Goal: Information Seeking & Learning: Learn about a topic

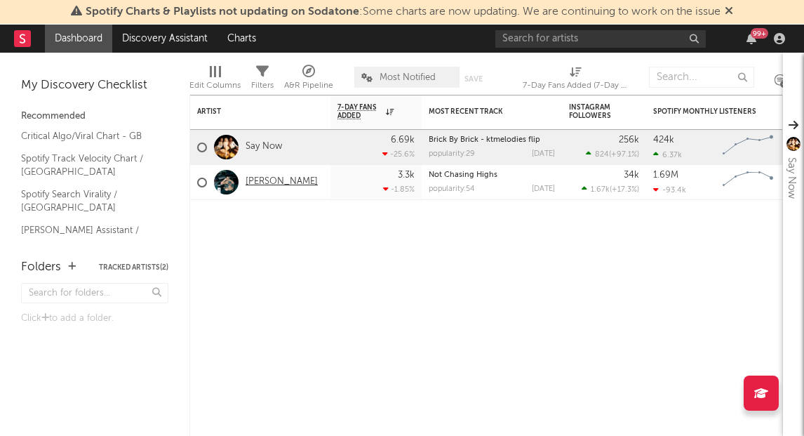
click at [260, 179] on link "[PERSON_NAME]" at bounding box center [282, 182] width 72 height 12
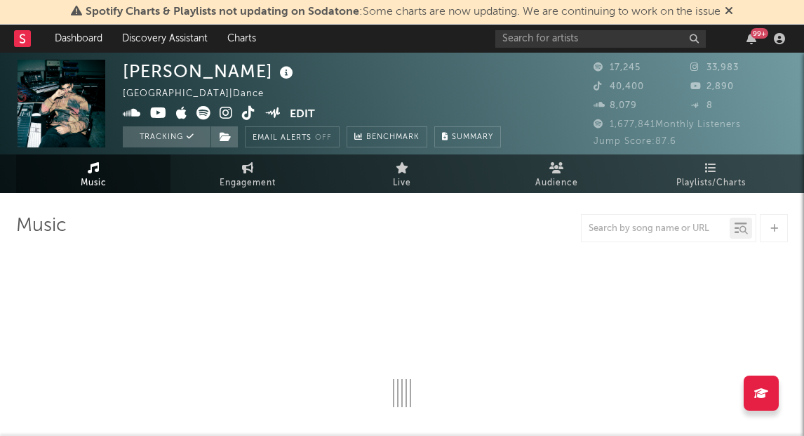
select select "6m"
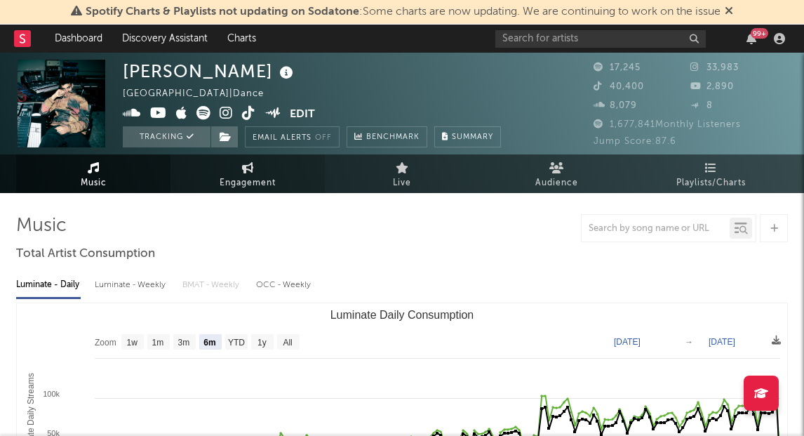
click at [243, 178] on span "Engagement" at bounding box center [248, 183] width 56 height 17
select select "1w"
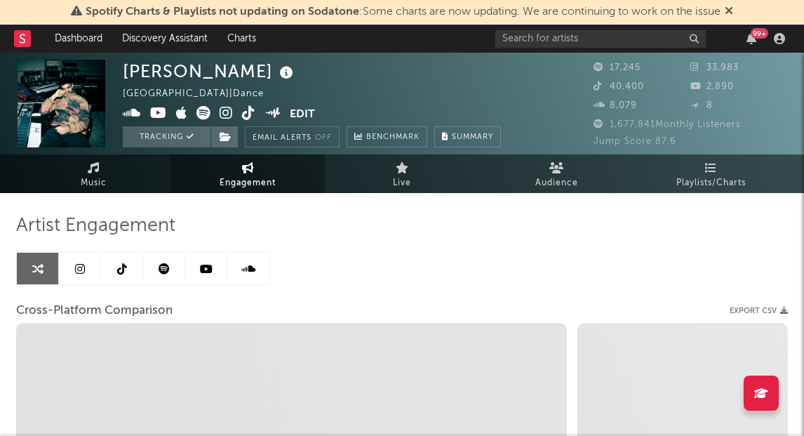
scroll to position [1, 0]
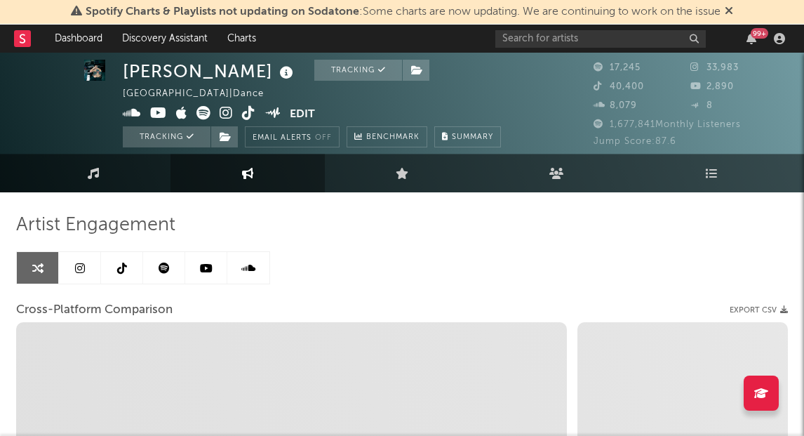
drag, startPoint x: 81, startPoint y: 269, endPoint x: 105, endPoint y: 263, distance: 25.2
click at [81, 269] on icon at bounding box center [80, 267] width 10 height 11
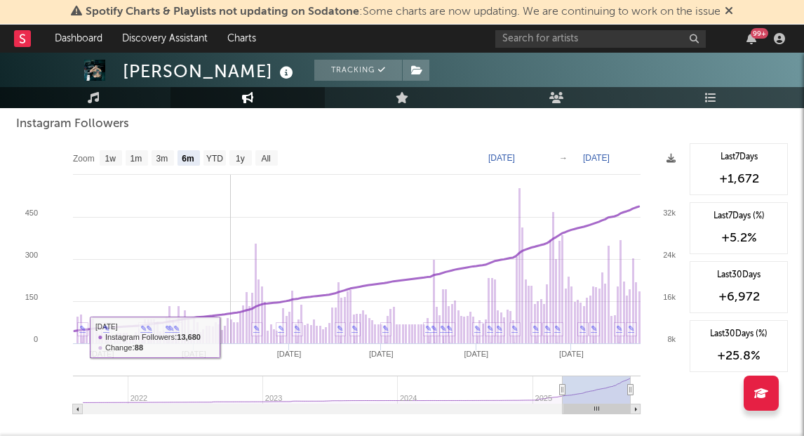
scroll to position [1561, 0]
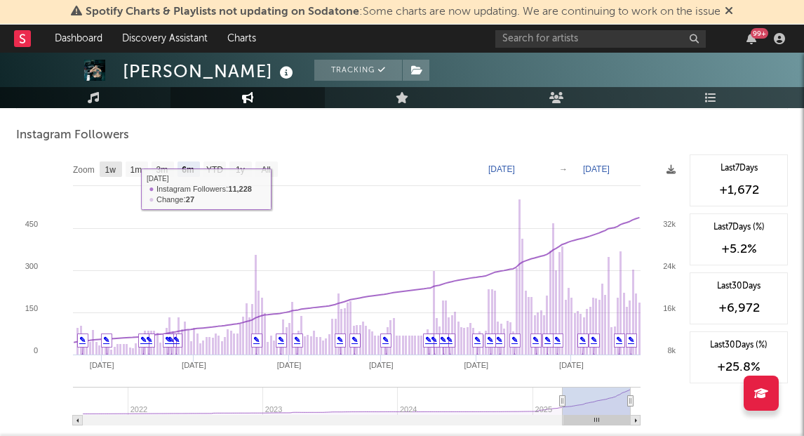
click at [100, 168] on rect at bounding box center [111, 168] width 22 height 15
select select "1w"
type input "[DATE]"
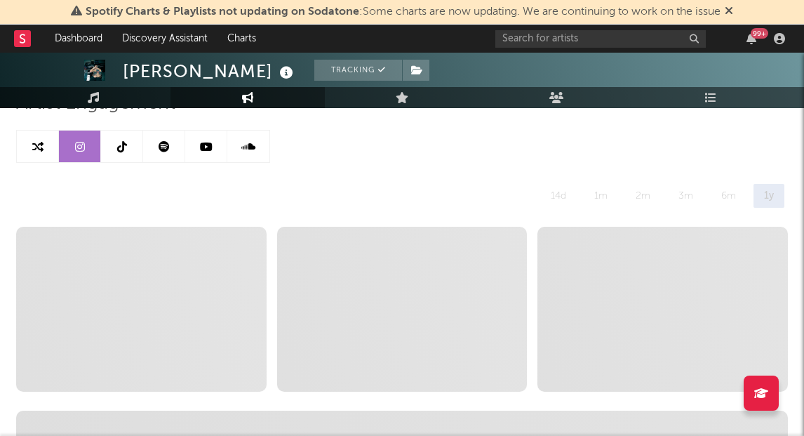
scroll to position [0, 0]
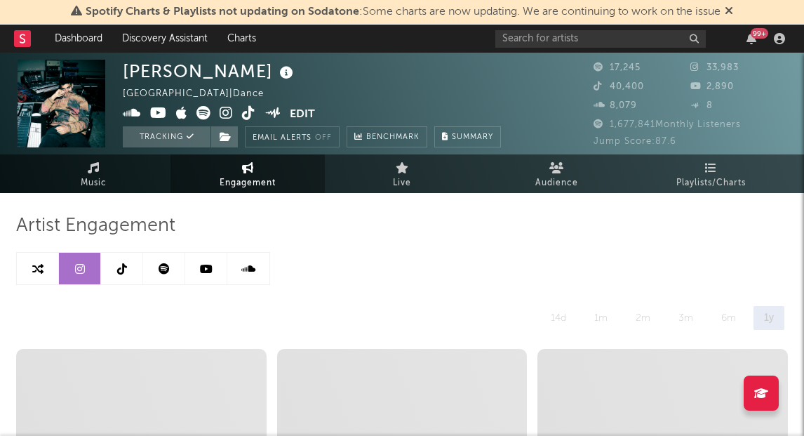
click at [117, 266] on icon at bounding box center [122, 268] width 10 height 11
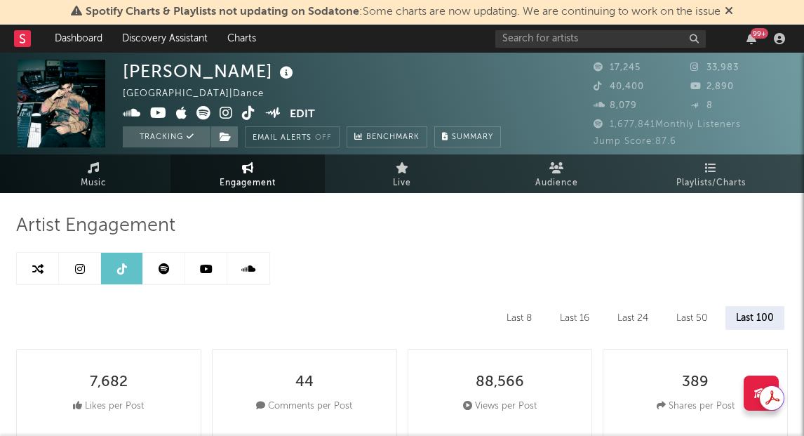
select select "6m"
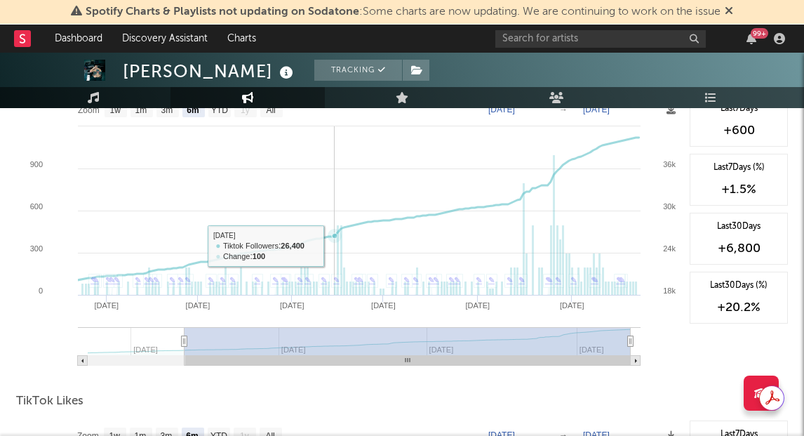
scroll to position [1321, 0]
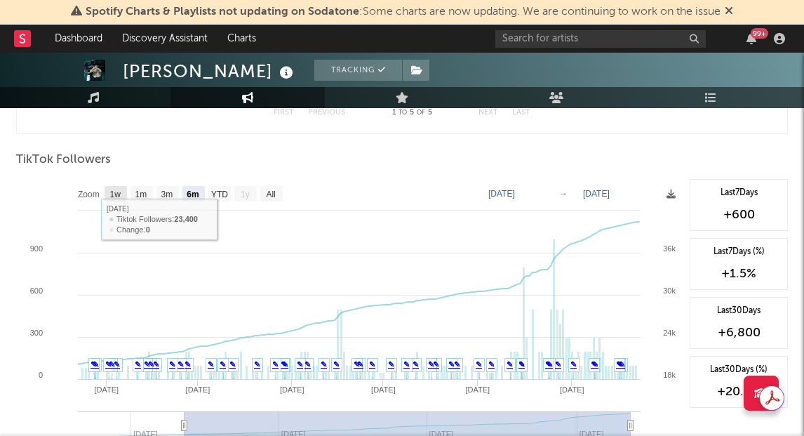
click at [117, 192] on text "1w" at bounding box center [115, 195] width 11 height 10
select select "1w"
type input "[DATE]"
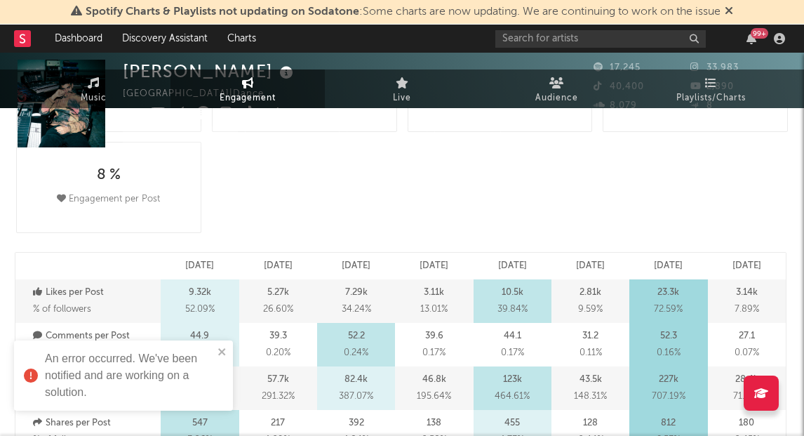
scroll to position [0, 0]
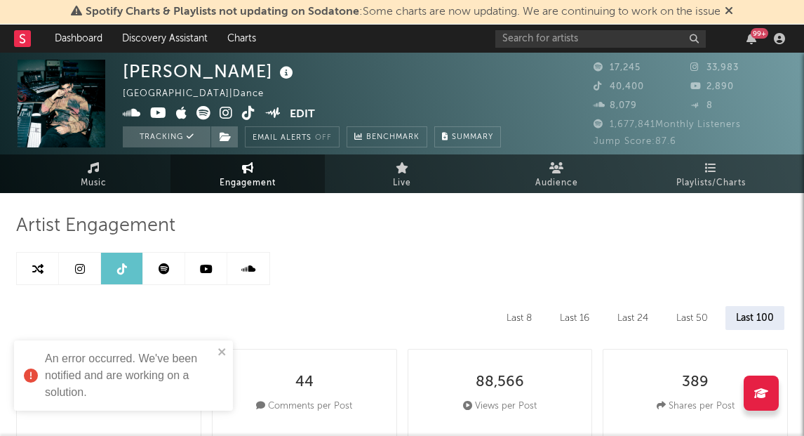
click at [209, 272] on icon at bounding box center [206, 268] width 13 height 11
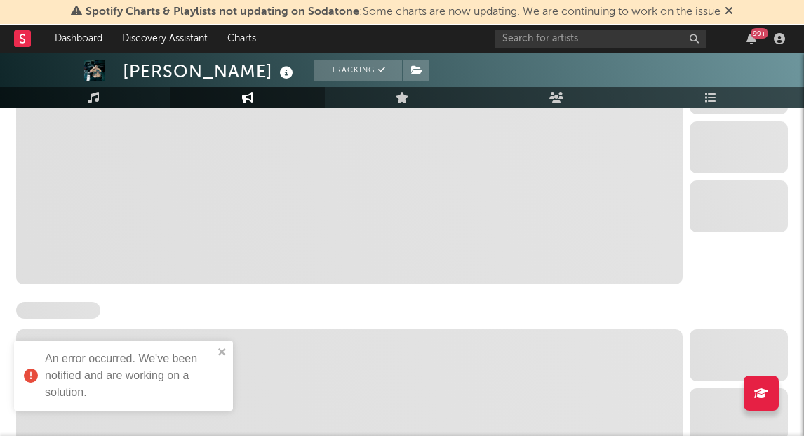
select select "6m"
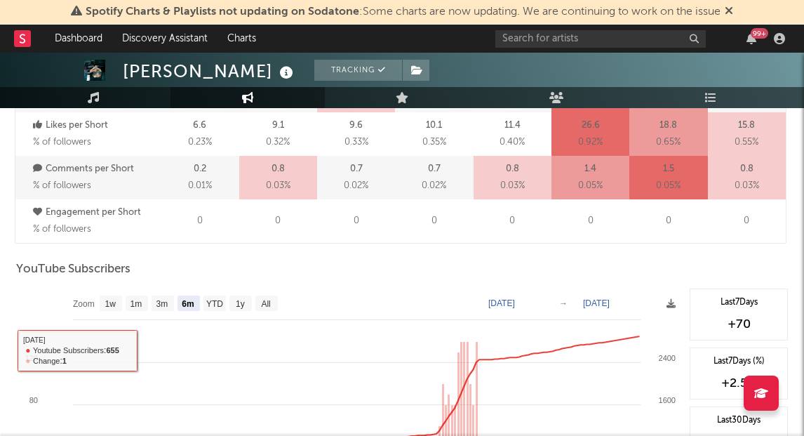
scroll to position [1016, 0]
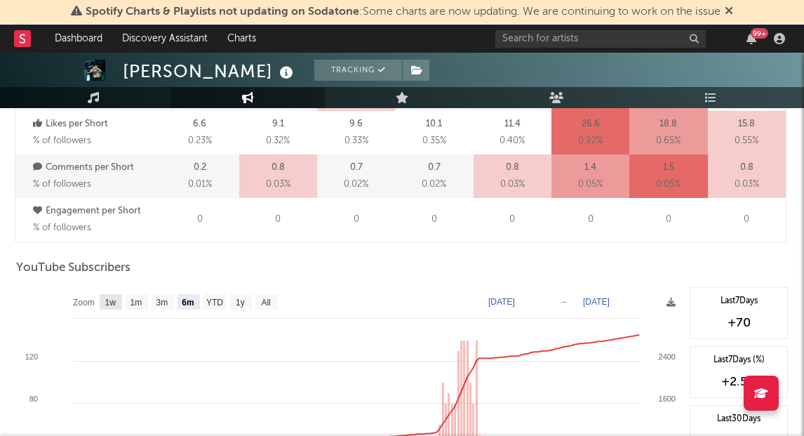
drag, startPoint x: 102, startPoint y: 297, endPoint x: 140, endPoint y: 291, distance: 39.1
click at [105, 296] on rect at bounding box center [111, 301] width 22 height 15
select select "1w"
type input "[DATE]"
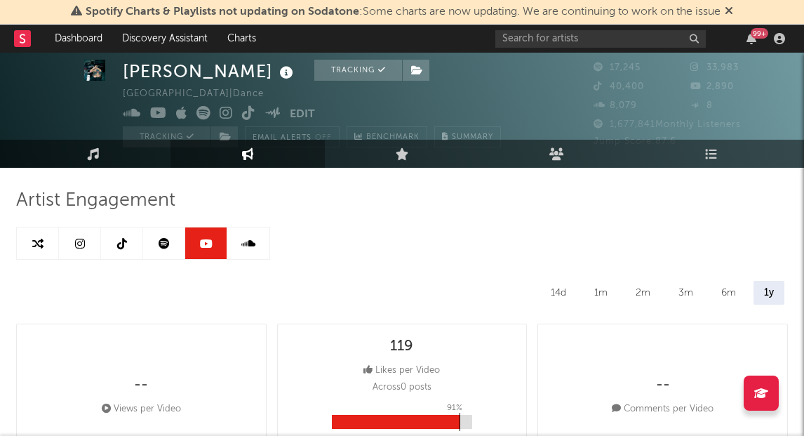
scroll to position [0, 0]
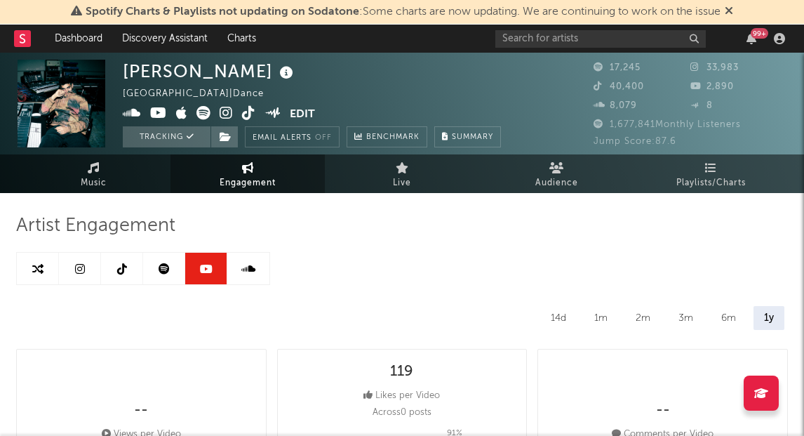
click at [166, 265] on icon at bounding box center [164, 268] width 11 height 11
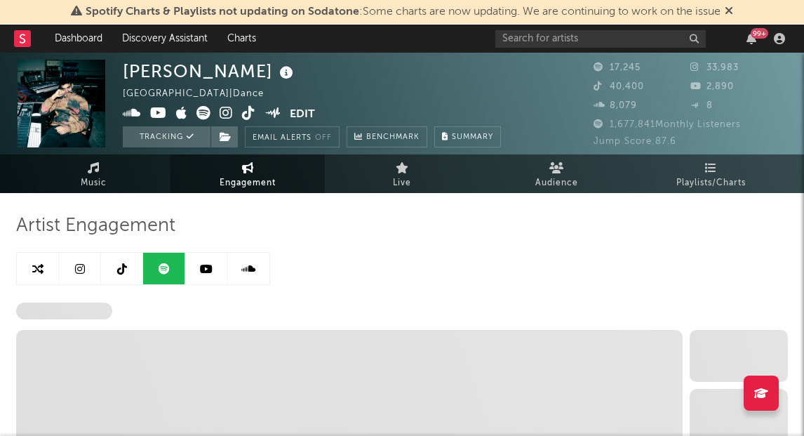
select select "6m"
select select "1w"
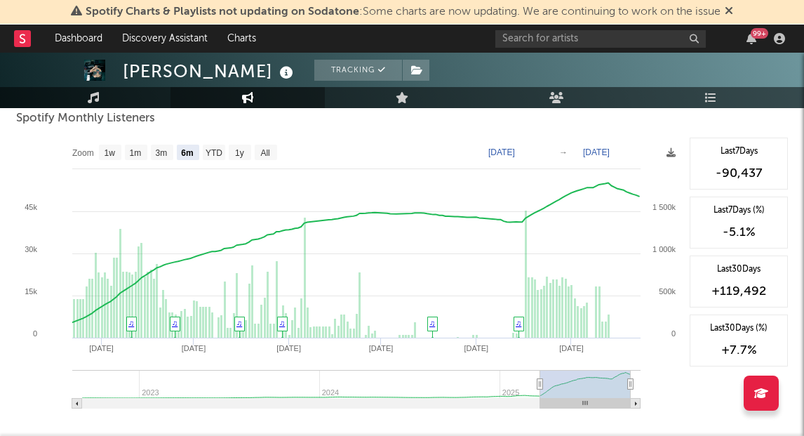
scroll to position [508, 0]
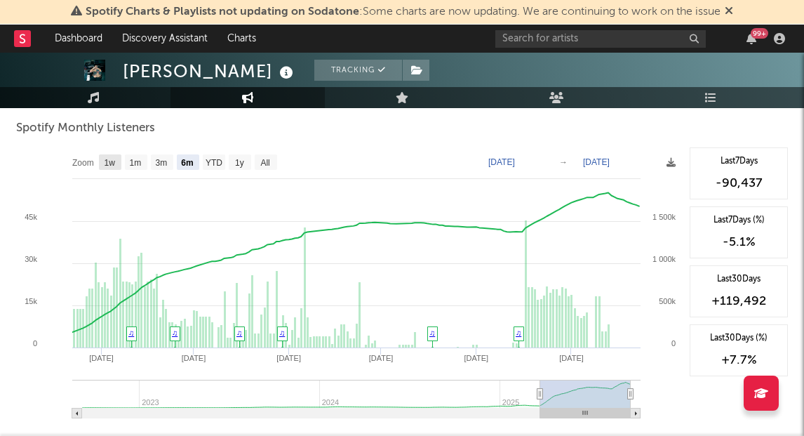
click at [111, 161] on text "1w" at bounding box center [110, 163] width 11 height 10
select select "1w"
type input "[DATE]"
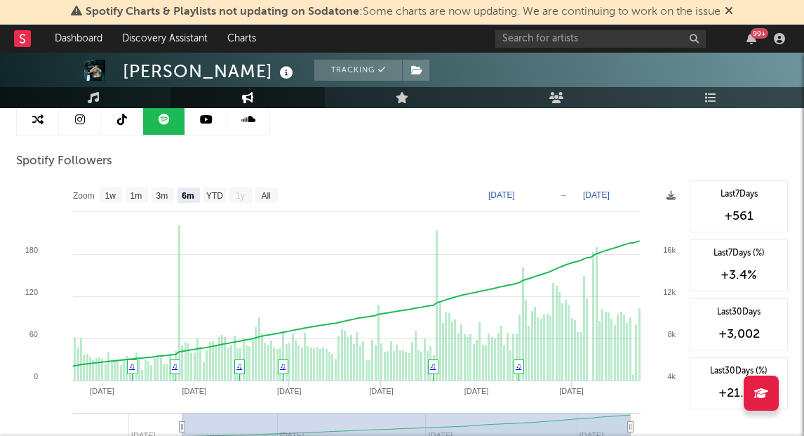
scroll to position [145, 0]
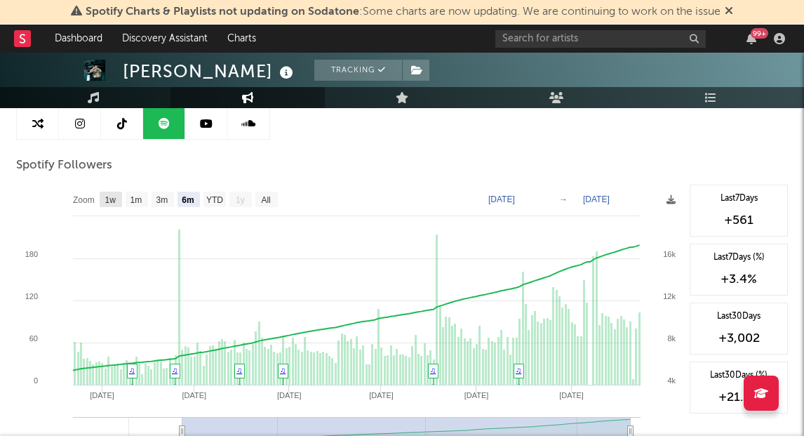
click at [106, 201] on text "1w" at bounding box center [110, 200] width 11 height 10
select select "1w"
type input "[DATE]"
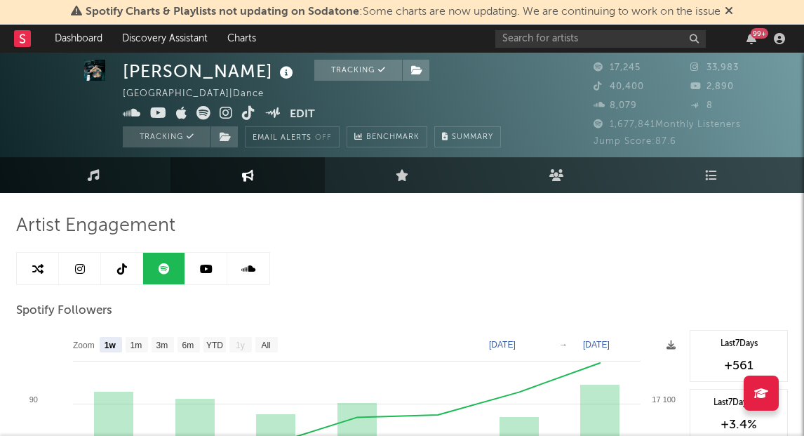
scroll to position [100, 0]
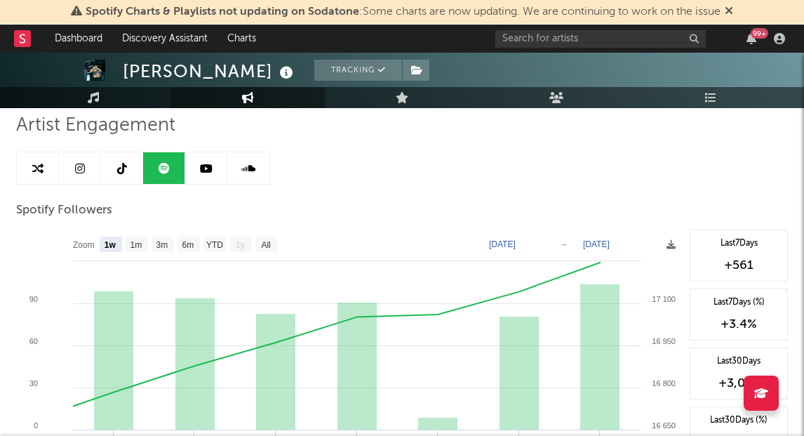
click at [248, 174] on link at bounding box center [248, 168] width 42 height 32
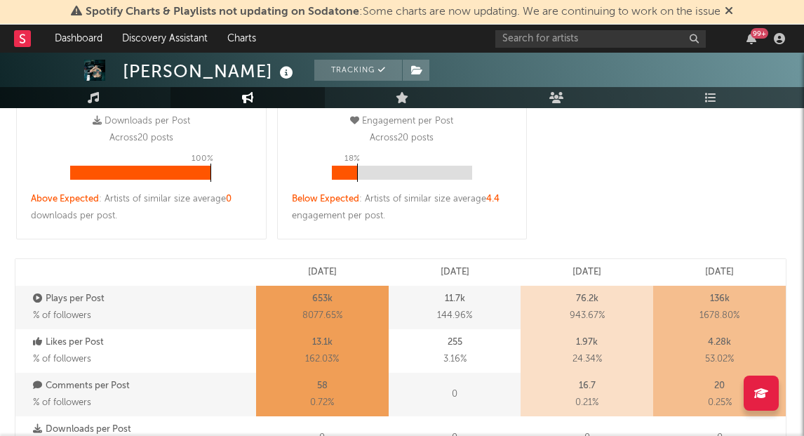
select select "6m"
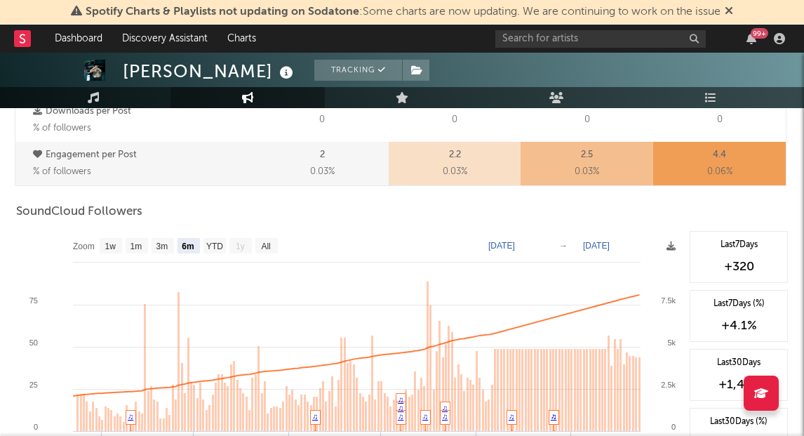
scroll to position [806, 0]
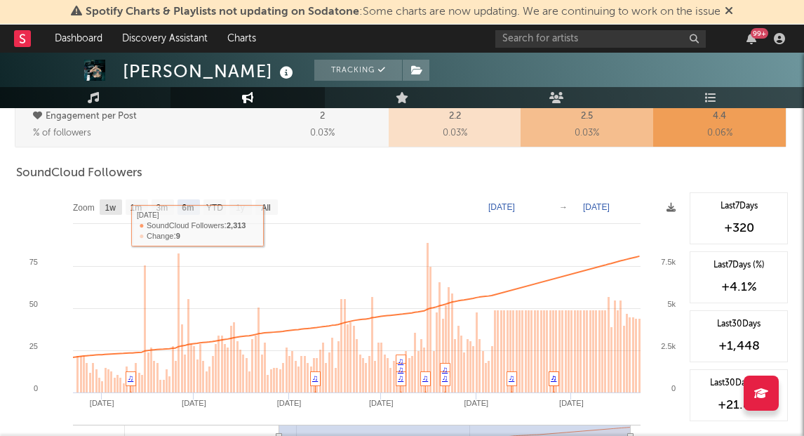
click at [112, 206] on text "1w" at bounding box center [110, 208] width 11 height 10
select select "1w"
type input "[DATE]"
